Goal: Transaction & Acquisition: Obtain resource

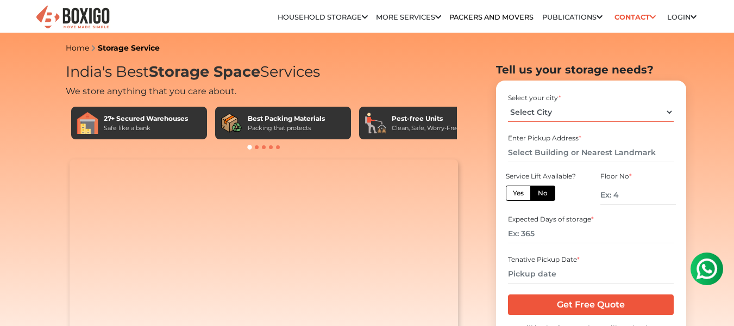
click at [620, 116] on select "Select City [GEOGRAPHIC_DATA] [GEOGRAPHIC_DATA] [GEOGRAPHIC_DATA] [GEOGRAPHIC_D…" at bounding box center [591, 112] width 166 height 19
select select "[GEOGRAPHIC_DATA]"
click at [508, 103] on select "Select City [GEOGRAPHIC_DATA] [GEOGRAPHIC_DATA] [GEOGRAPHIC_DATA] [GEOGRAPHIC_D…" at bounding box center [591, 112] width 166 height 19
click at [589, 149] on input "text" at bounding box center [591, 152] width 166 height 19
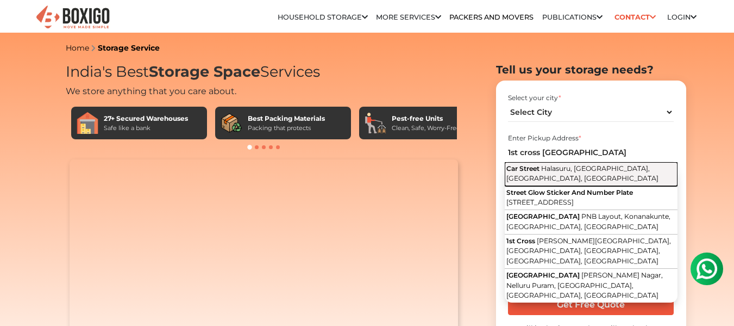
click at [581, 177] on button "Car Street Halasuru, [GEOGRAPHIC_DATA], [GEOGRAPHIC_DATA], [GEOGRAPHIC_DATA]" at bounding box center [591, 174] width 173 height 24
type input "Car Street, [GEOGRAPHIC_DATA], [GEOGRAPHIC_DATA], [GEOGRAPHIC_DATA], [GEOGRAPHI…"
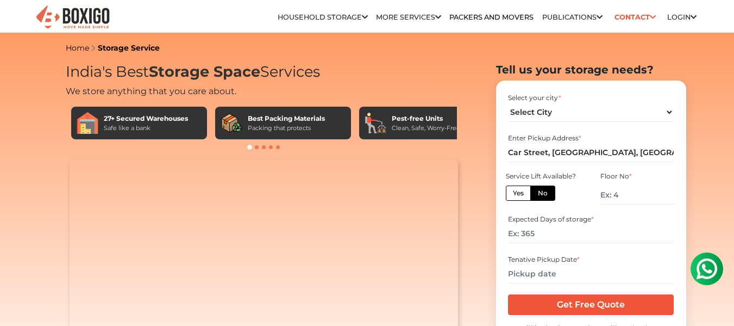
click at [520, 196] on label "Yes" at bounding box center [518, 192] width 25 height 15
click at [520, 195] on input "Yes" at bounding box center [516, 191] width 7 height 7
radio input "true"
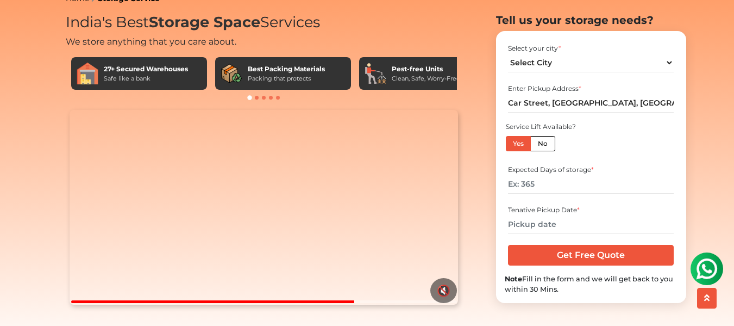
scroll to position [50, 0]
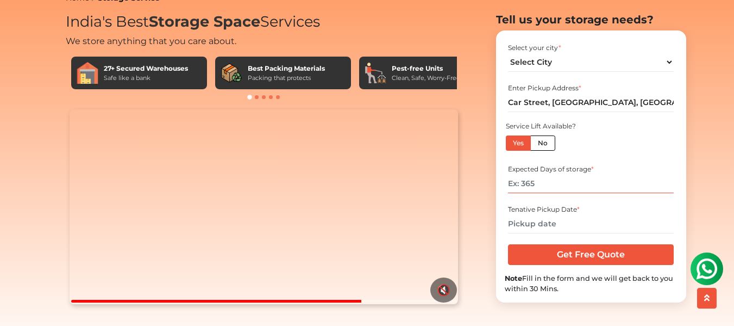
click at [551, 193] on input "number" at bounding box center [591, 183] width 166 height 19
type input "1"
type input "7"
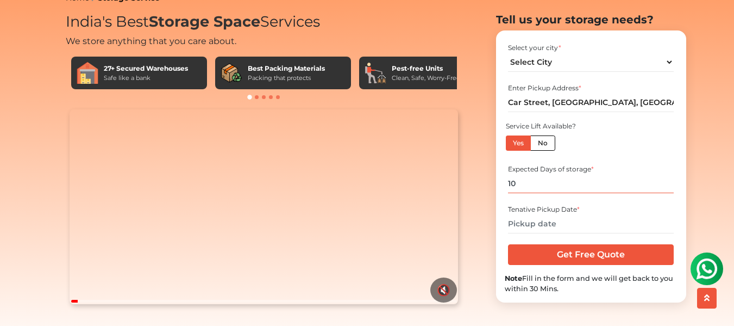
type input "10"
click at [552, 233] on input "text" at bounding box center [591, 223] width 166 height 19
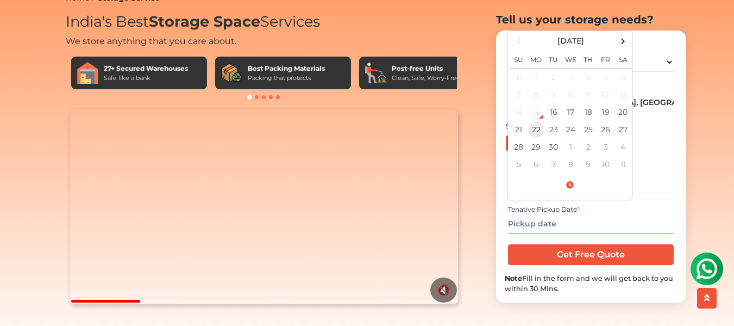
click at [539, 138] on td "22" at bounding box center [536, 129] width 17 height 17
type input "[DATE] 12:00 AM"
click at [630, 302] on div "Select your city * Select City [GEOGRAPHIC_DATA] [GEOGRAPHIC_DATA] [GEOGRAPHIC_…" at bounding box center [591, 166] width 190 height 272
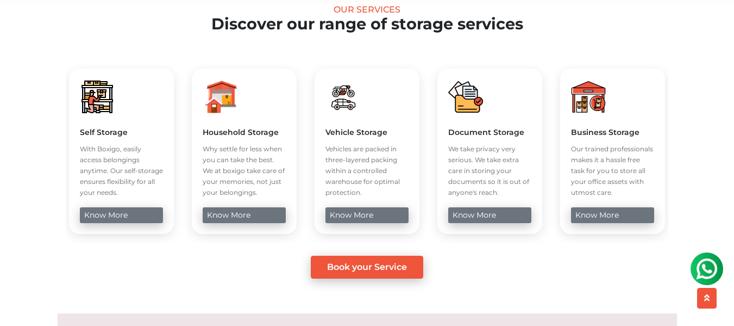
scroll to position [401, 0]
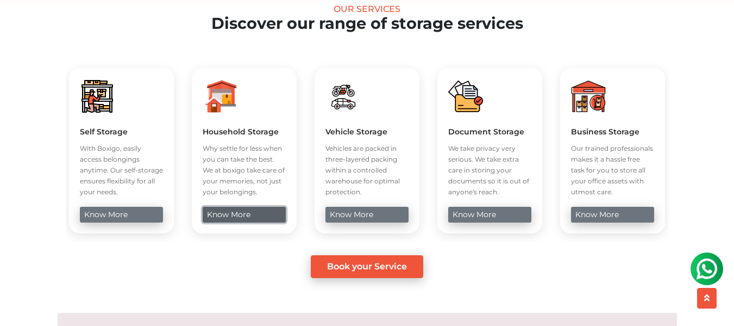
click at [266, 222] on link "know more" at bounding box center [244, 215] width 83 height 16
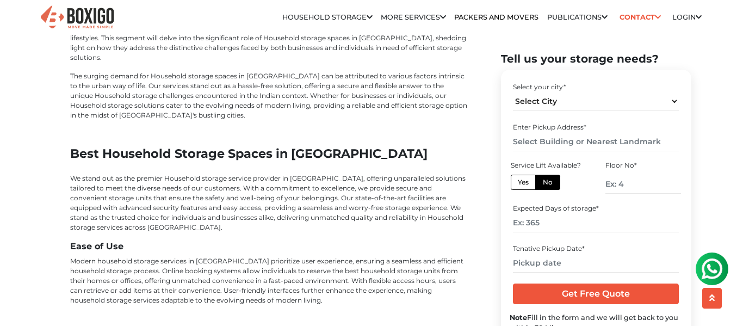
scroll to position [2881, 0]
